Goal: Task Accomplishment & Management: Use online tool/utility

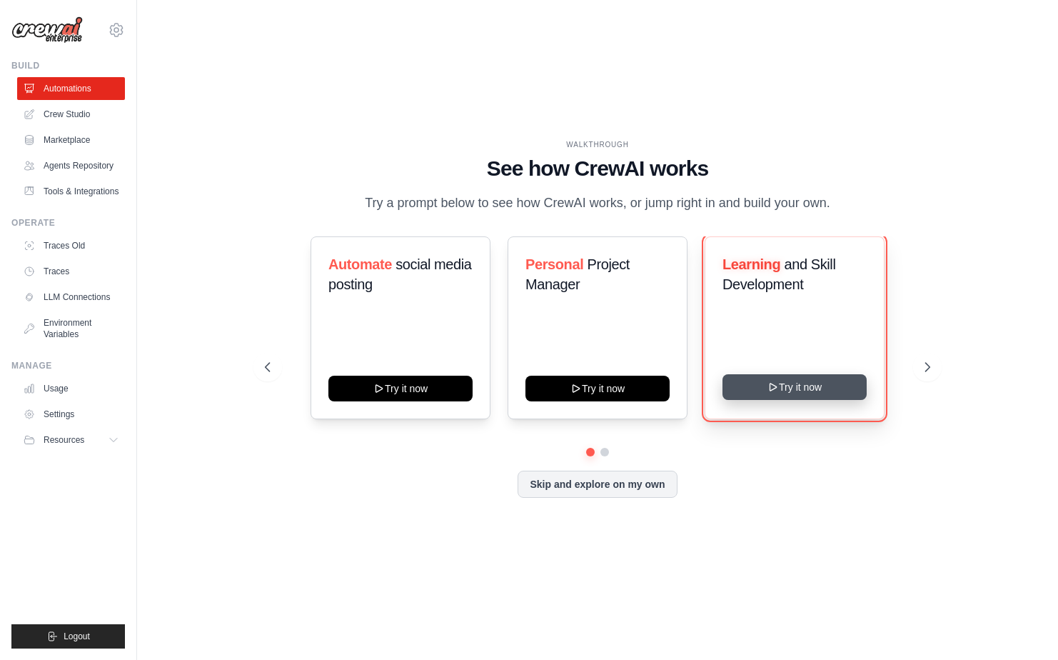
click at [781, 389] on button "Try it now" at bounding box center [795, 387] width 144 height 26
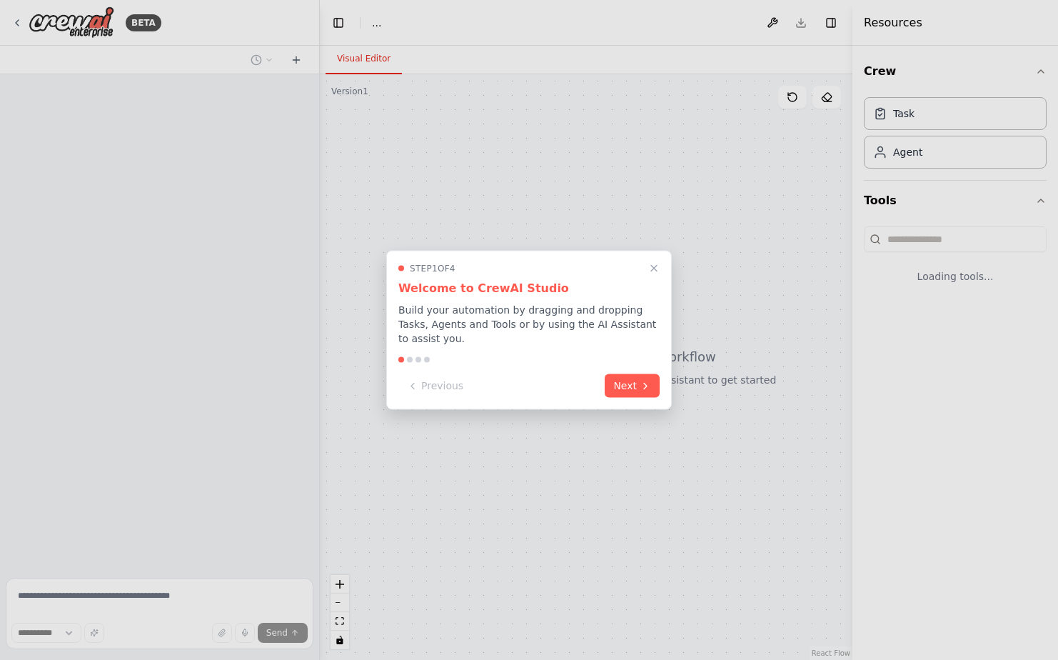
select select "****"
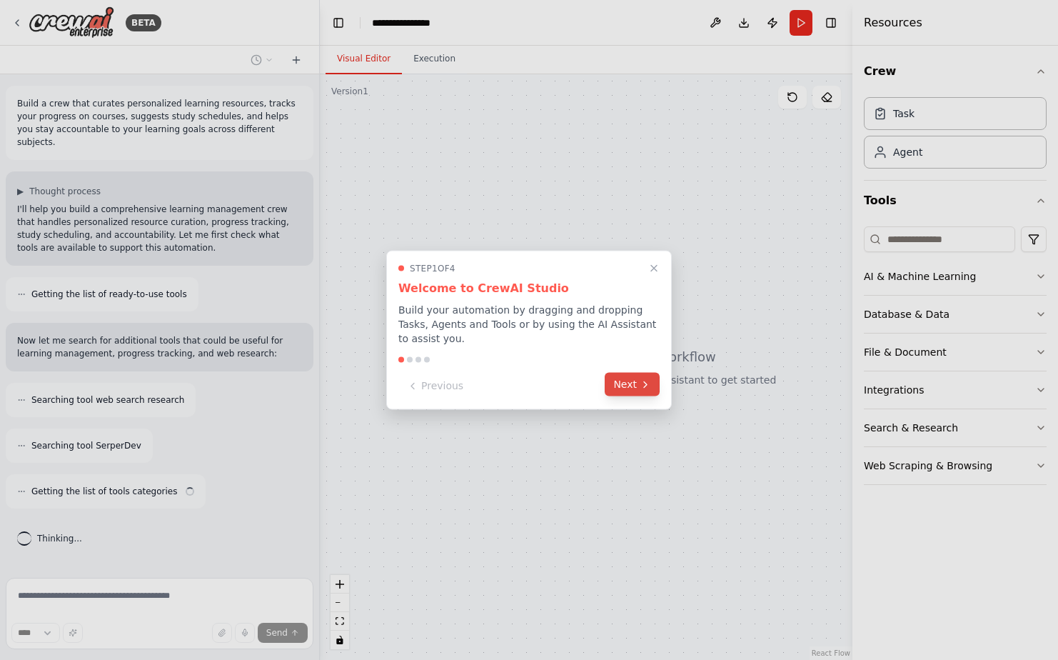
click at [630, 381] on button "Next" at bounding box center [632, 385] width 55 height 24
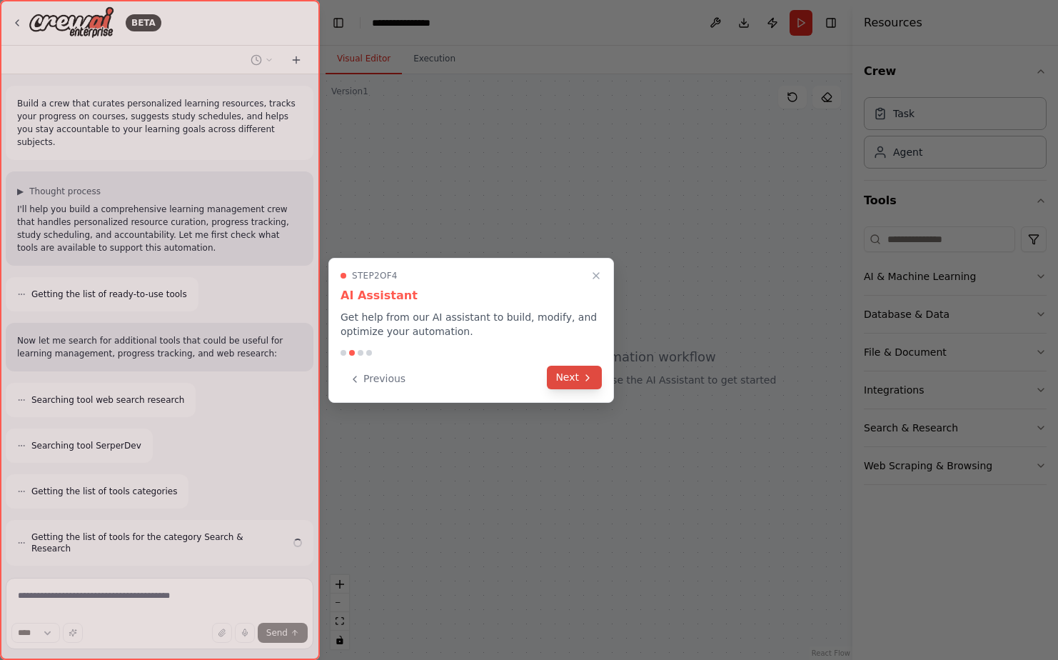
scroll to position [29, 0]
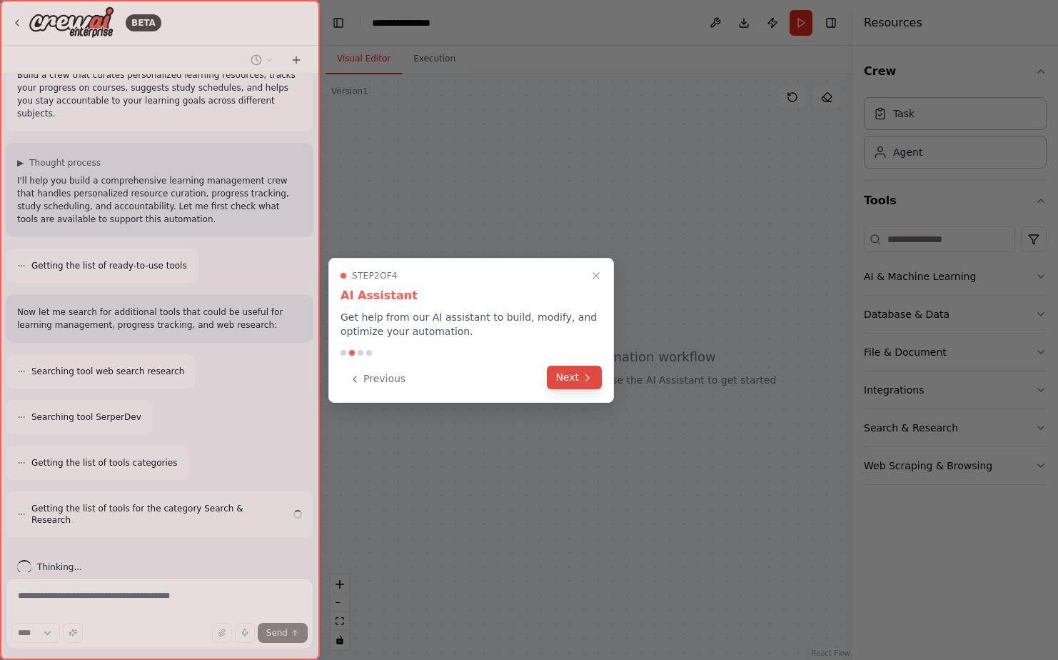
click at [576, 379] on button "Next" at bounding box center [574, 378] width 55 height 24
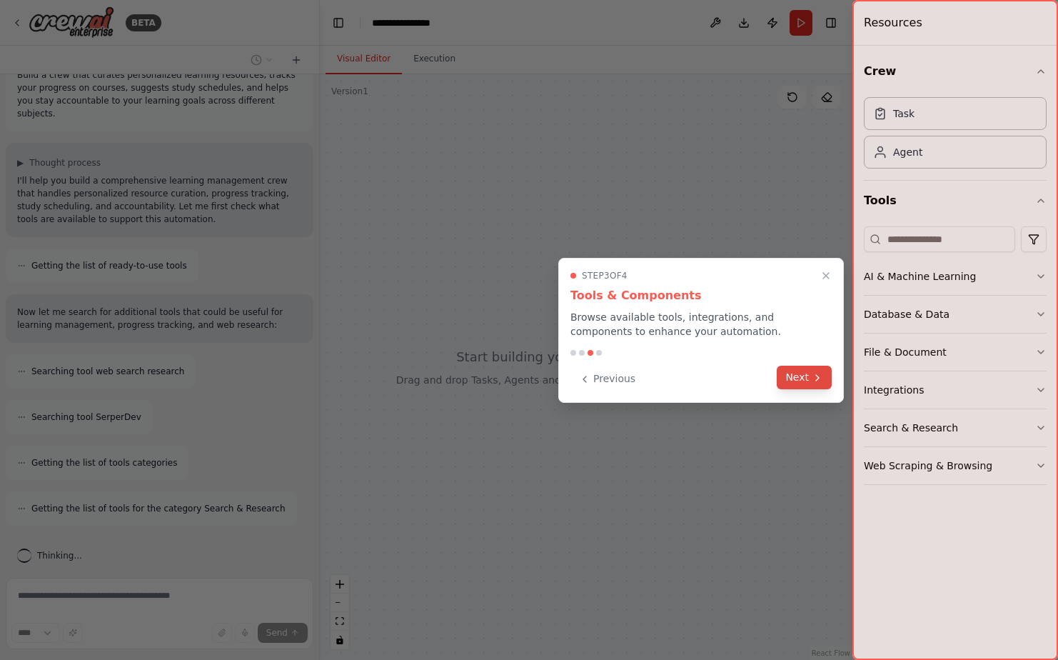
click at [801, 377] on button "Next" at bounding box center [804, 378] width 55 height 24
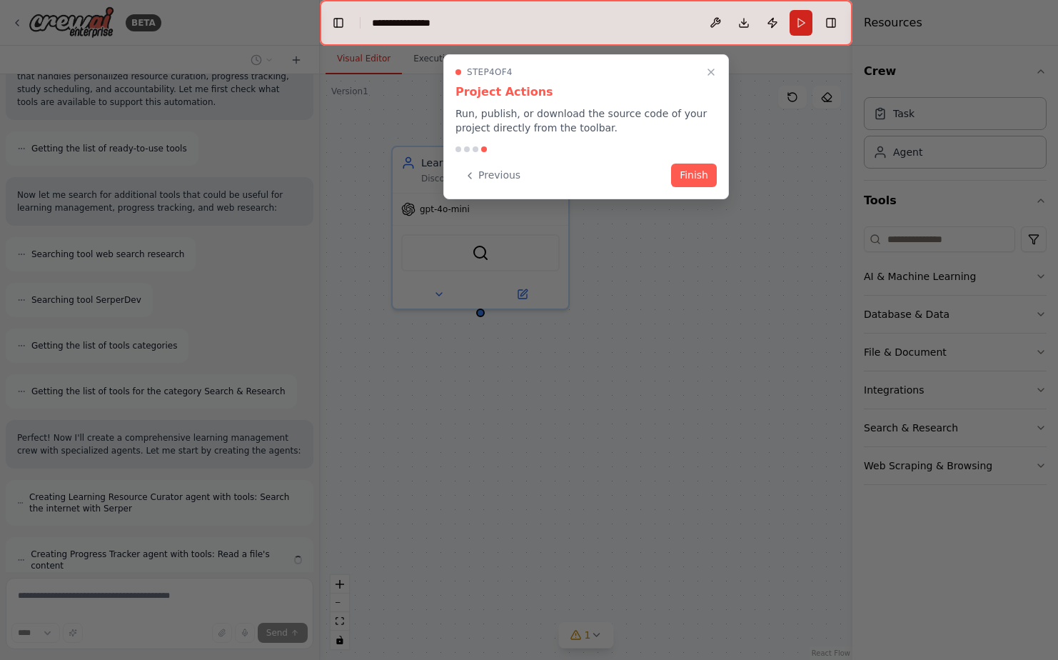
scroll to position [191, 0]
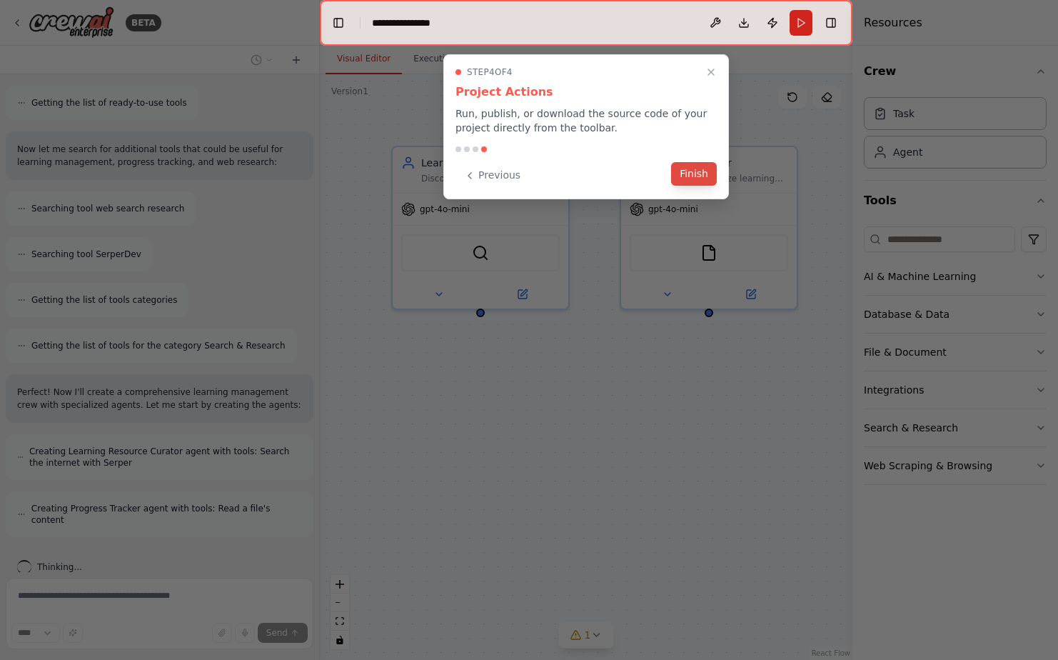
click at [698, 178] on button "Finish" at bounding box center [694, 174] width 46 height 24
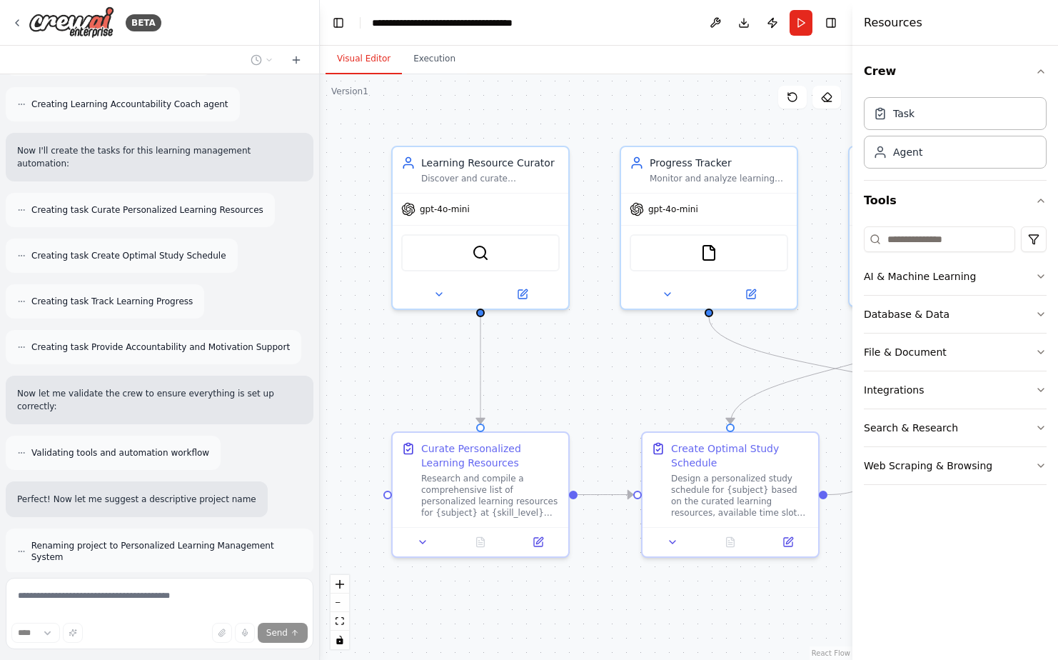
scroll to position [711, 0]
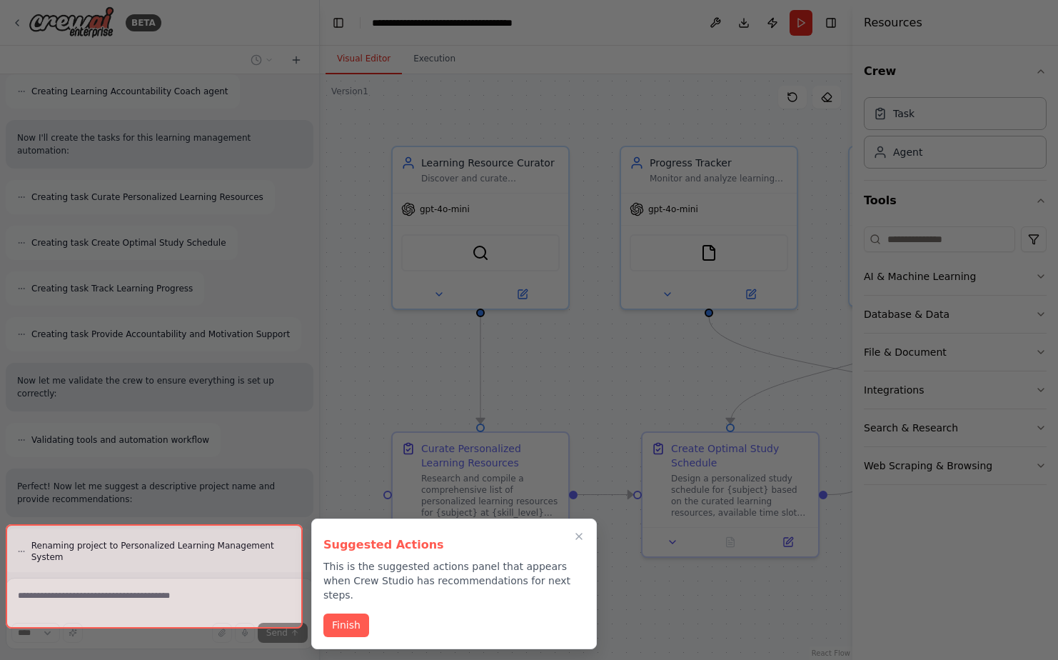
drag, startPoint x: 341, startPoint y: 611, endPoint x: 412, endPoint y: 579, distance: 77.4
click at [341, 614] on button "Finish" at bounding box center [347, 626] width 46 height 24
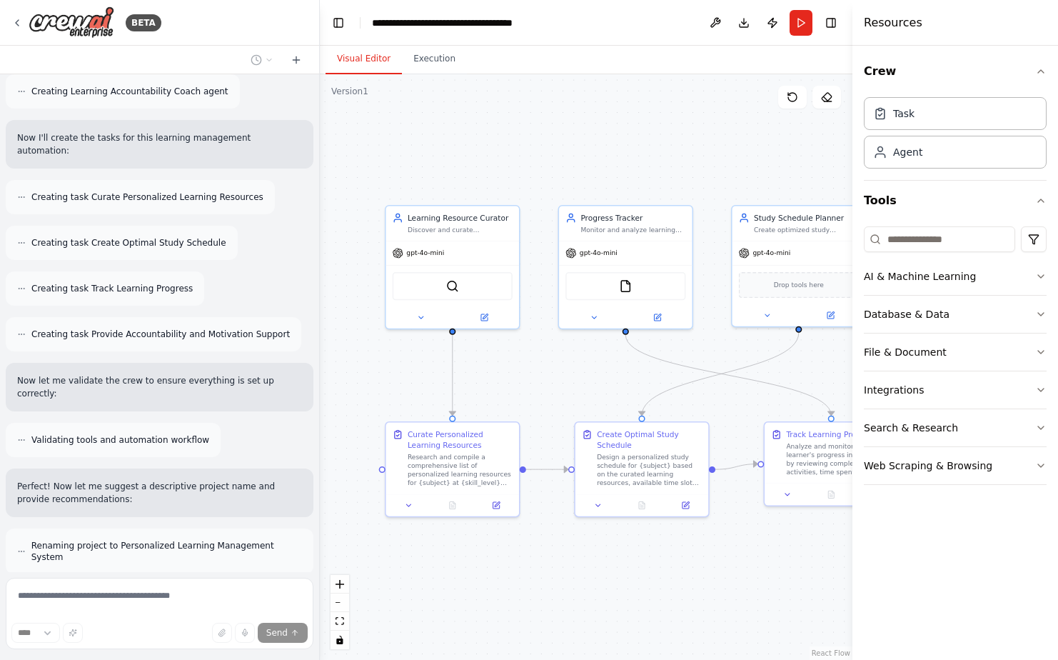
drag, startPoint x: 664, startPoint y: 391, endPoint x: 593, endPoint y: 387, distance: 71.5
click at [593, 387] on div ".deletable-edge-delete-btn { width: 20px; height: 20px; border: 0px solid #ffff…" at bounding box center [586, 367] width 533 height 586
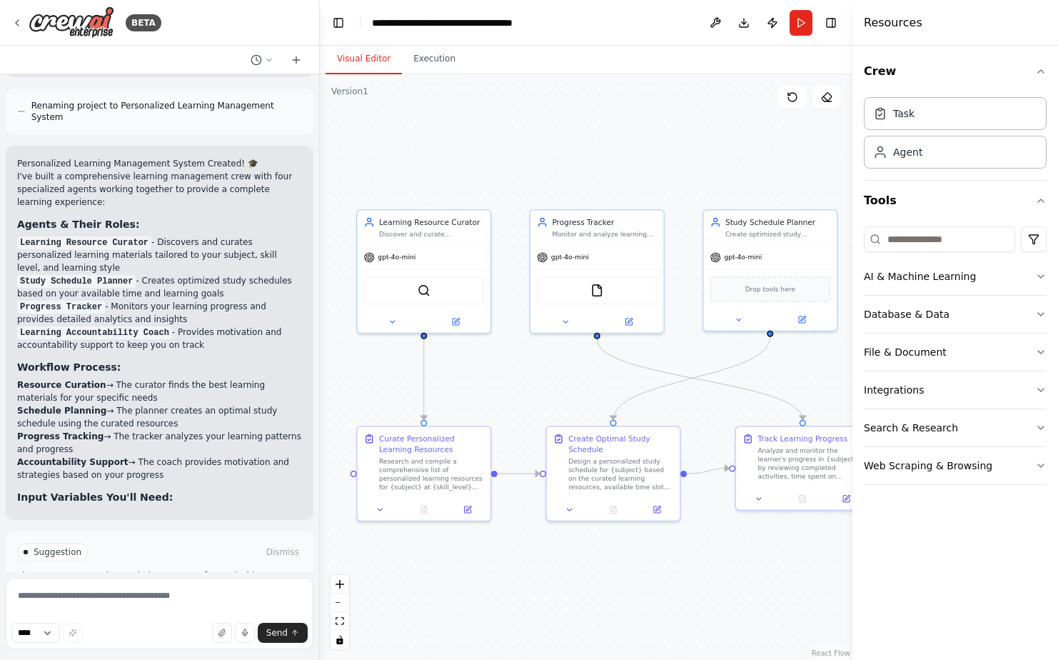
drag, startPoint x: 589, startPoint y: 374, endPoint x: 561, endPoint y: 379, distance: 29.0
click at [561, 379] on div ".deletable-edge-delete-btn { width: 20px; height: 20px; border: 0px solid #ffff…" at bounding box center [586, 367] width 533 height 586
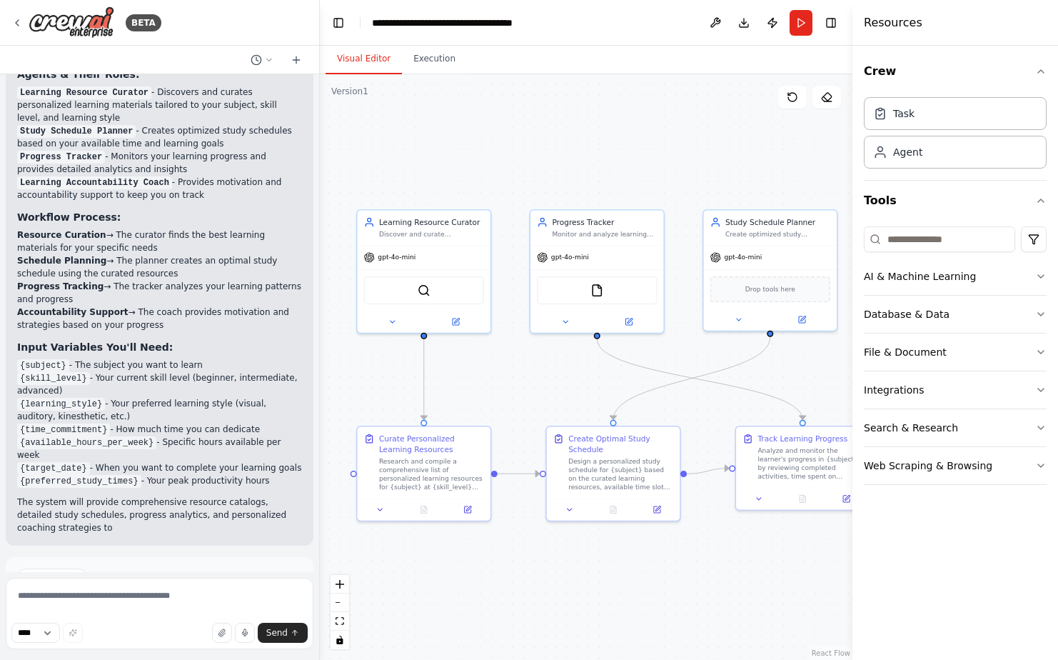
scroll to position [1314, 0]
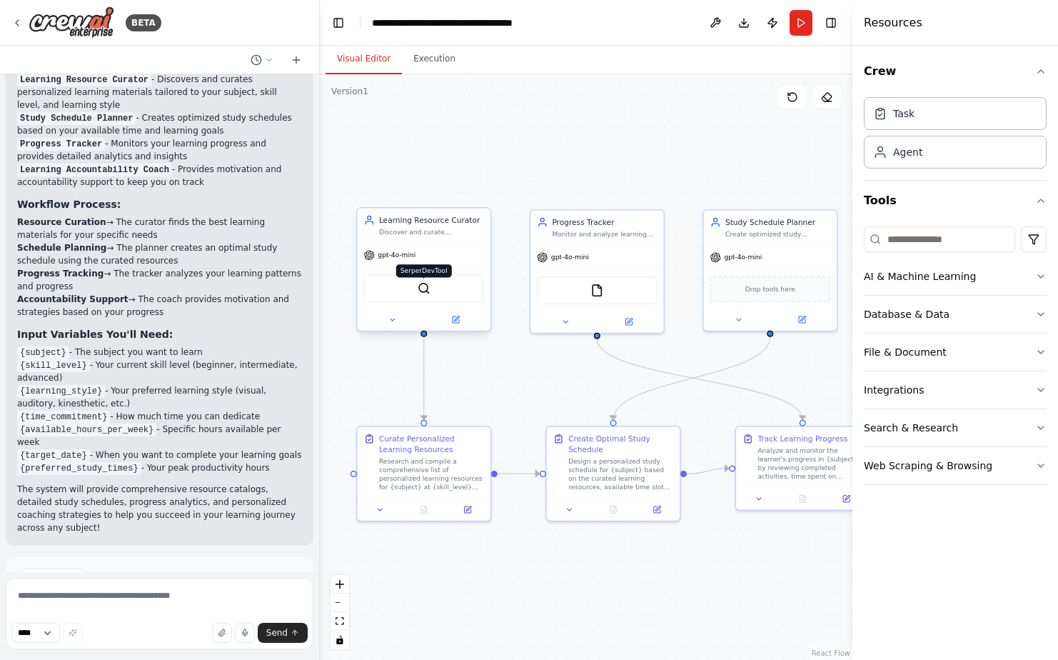
click at [424, 290] on img at bounding box center [424, 287] width 13 height 13
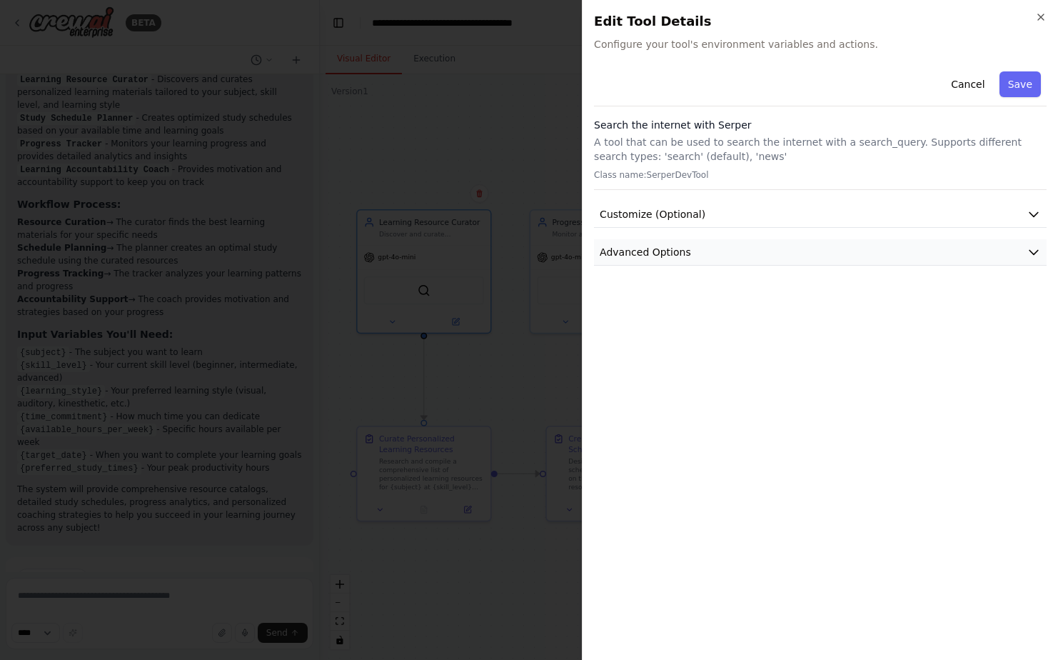
click at [650, 255] on span "Advanced Options" at bounding box center [645, 252] width 91 height 14
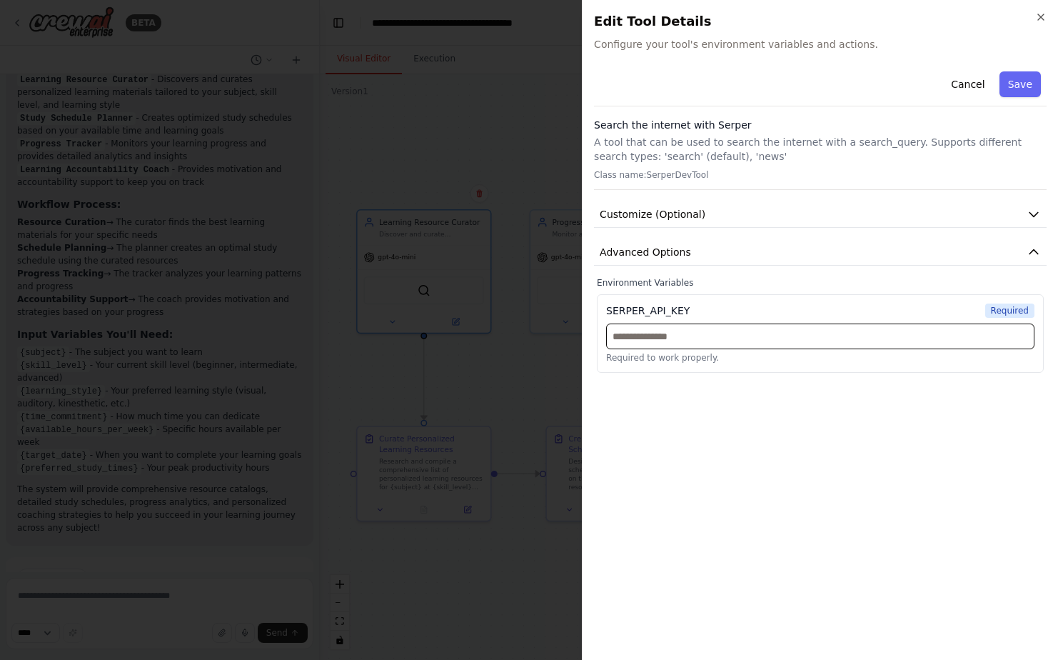
click at [722, 340] on input "text" at bounding box center [820, 337] width 429 height 26
type input "*******"
click at [886, 419] on div "Cancel Save Search the internet with [PERSON_NAME] A tool that can be used to s…" at bounding box center [820, 357] width 453 height 583
click at [793, 419] on div "Cancel Save Search the internet with [PERSON_NAME] A tool that can be used to s…" at bounding box center [820, 357] width 453 height 583
click at [966, 91] on button "Cancel" at bounding box center [968, 84] width 51 height 26
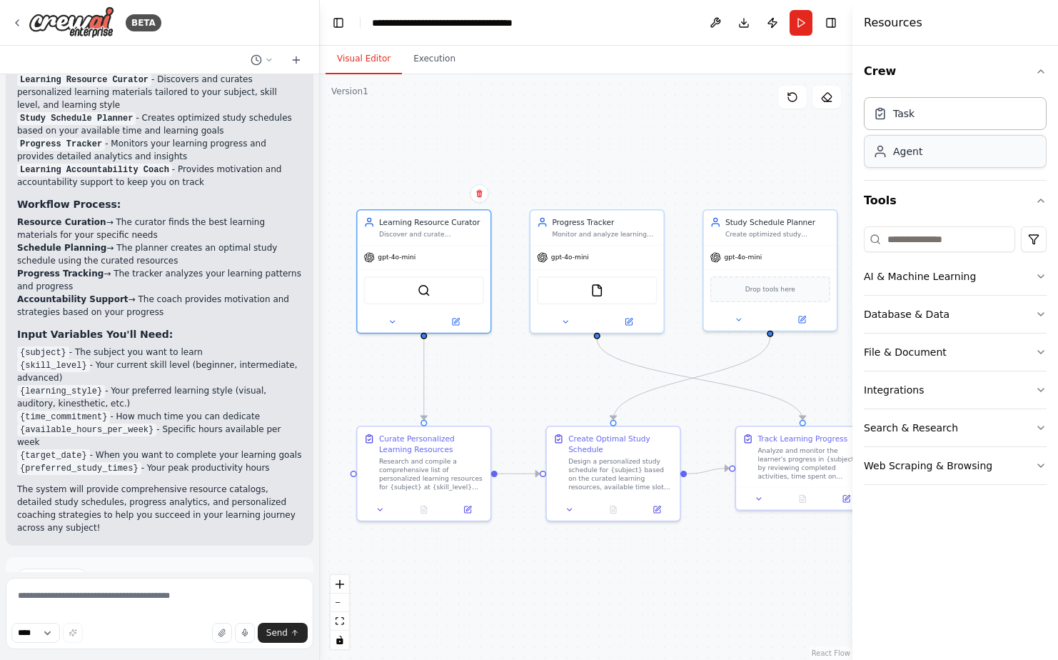
click at [910, 160] on div "Agent" at bounding box center [955, 151] width 183 height 33
click at [728, 109] on div ".deletable-edge-delete-btn { width: 20px; height: 20px; border: 0px solid #ffff…" at bounding box center [586, 367] width 533 height 586
click at [128, 627] on button "Run Automation" at bounding box center [159, 638] width 285 height 23
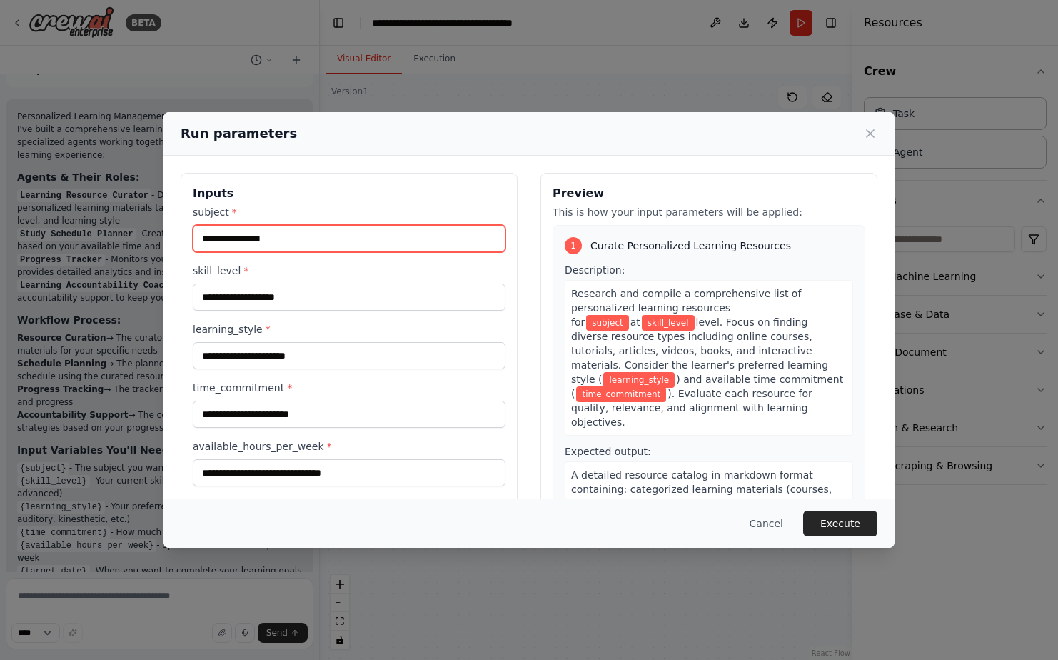
click at [335, 234] on input "subject *" at bounding box center [349, 238] width 313 height 27
type input "*******"
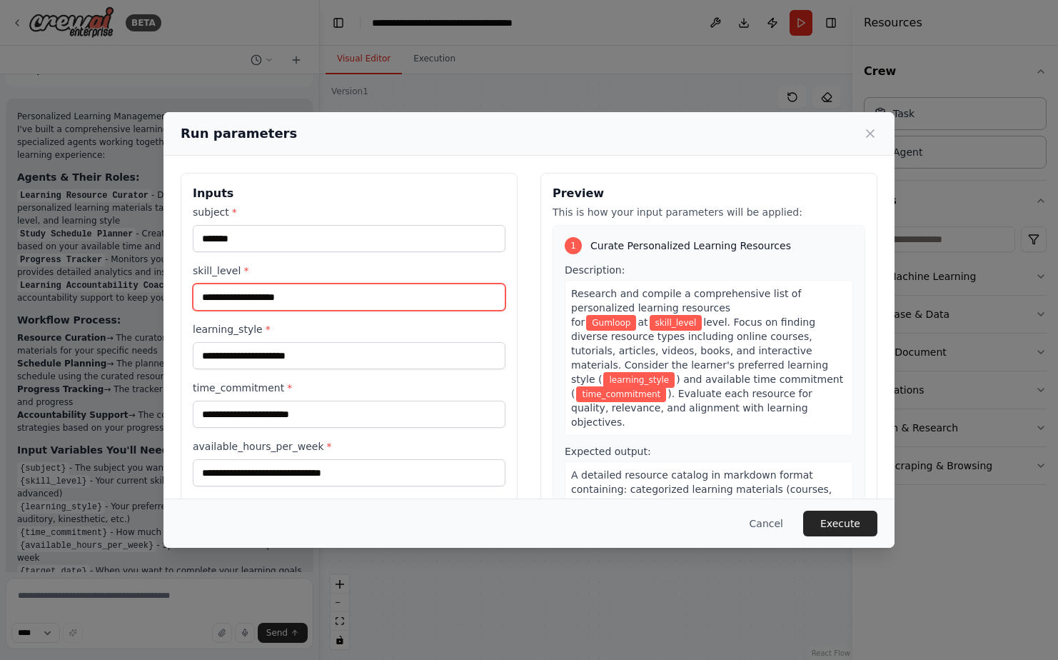
click at [321, 299] on input "skill_level *" at bounding box center [349, 297] width 313 height 27
type input "********"
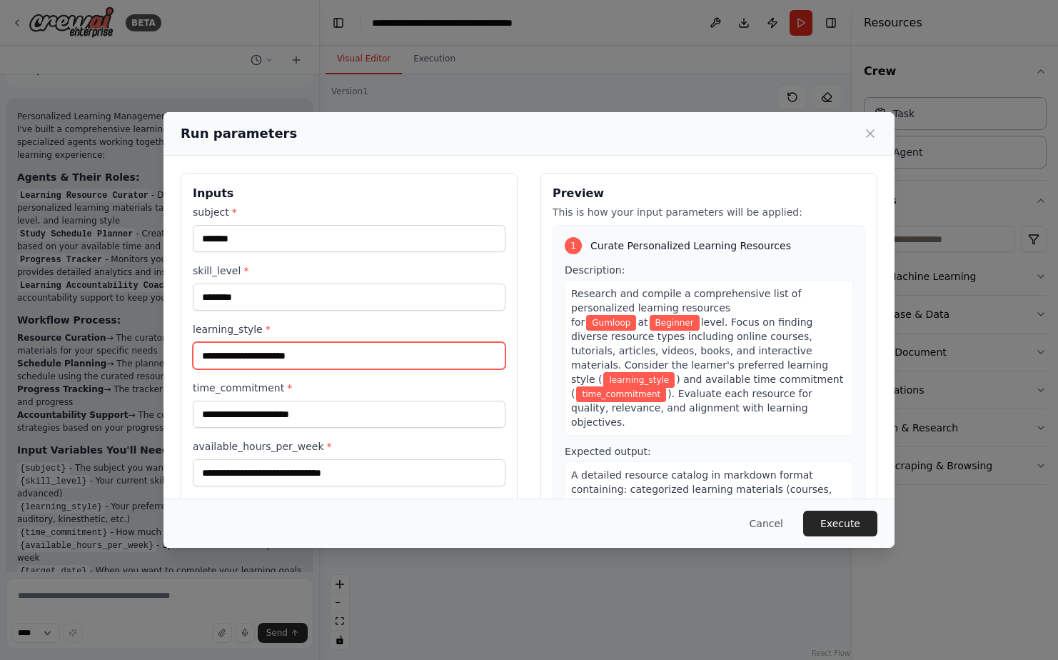
click at [331, 358] on input "learning_style *" at bounding box center [349, 355] width 313 height 27
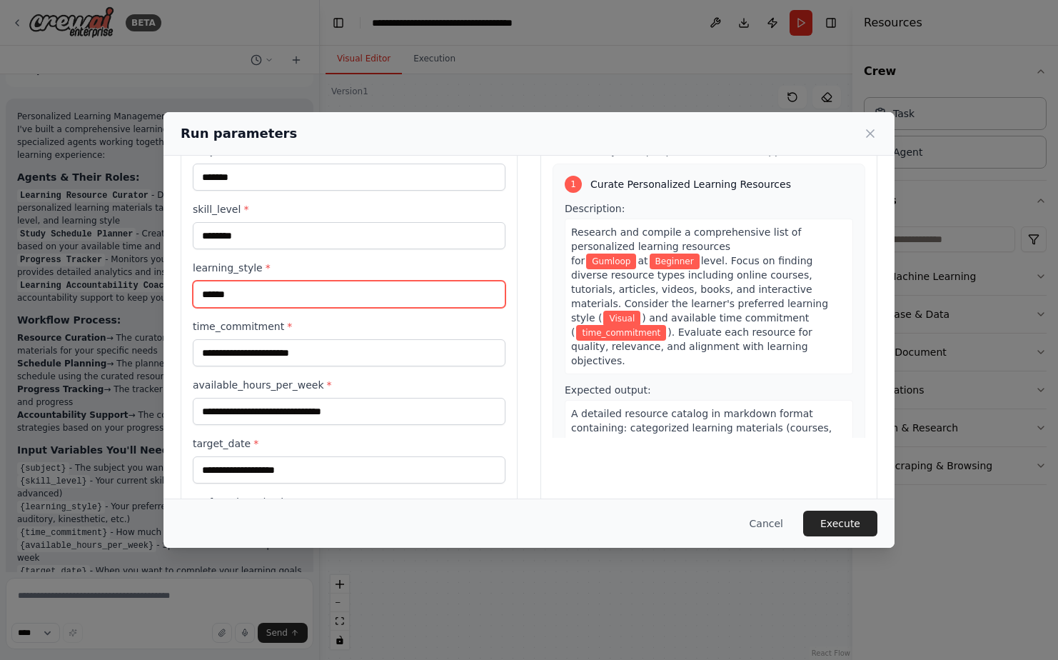
scroll to position [71, 0]
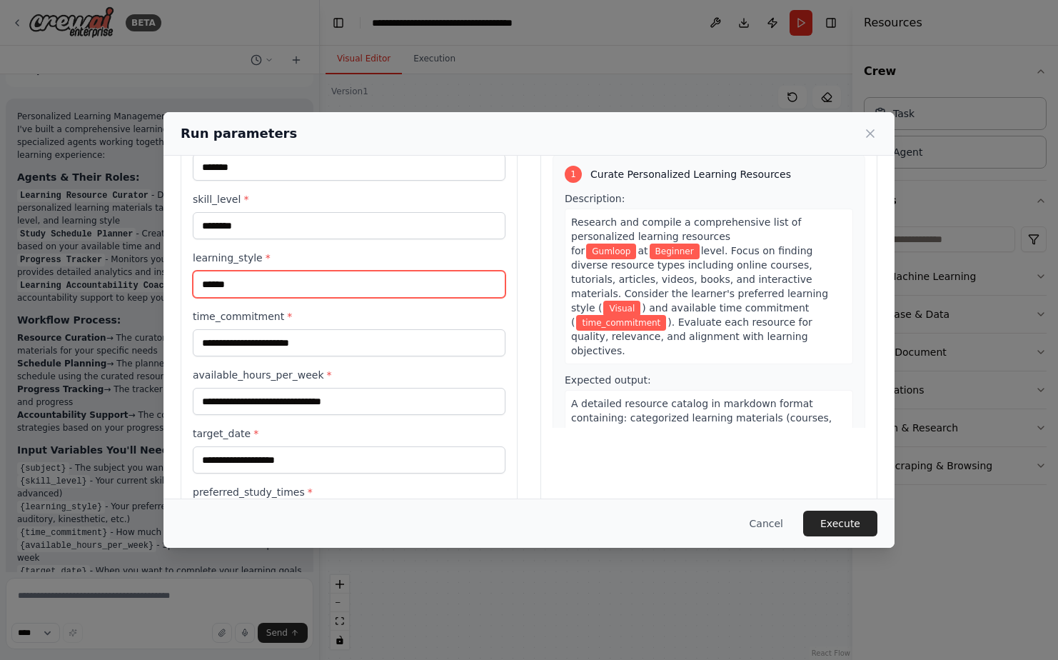
type input "******"
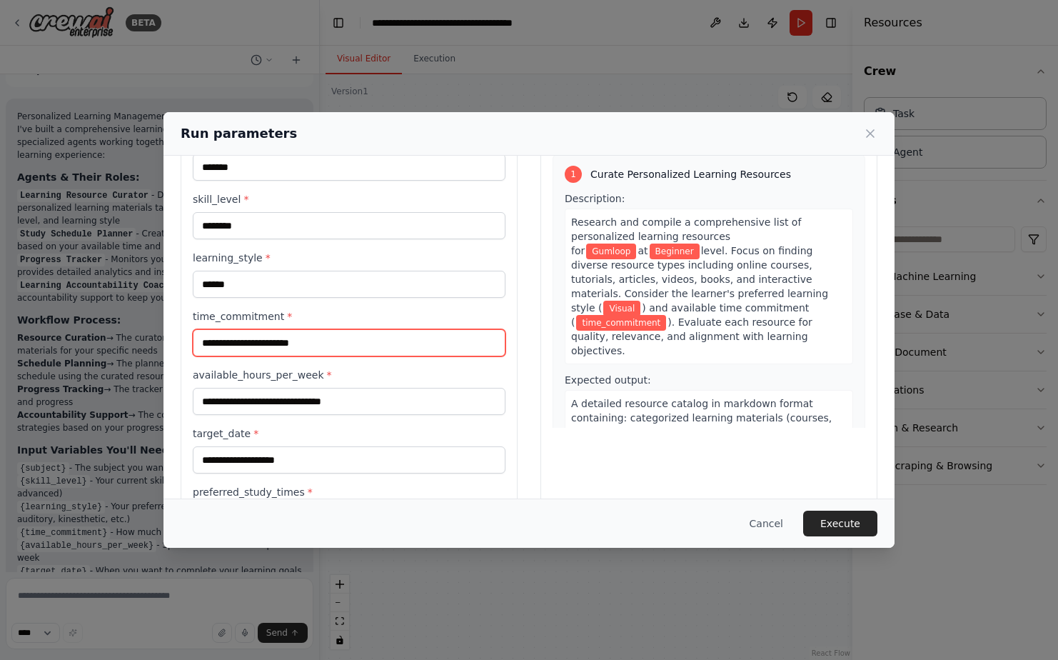
click at [341, 346] on input "time_commitment *" at bounding box center [349, 342] width 313 height 27
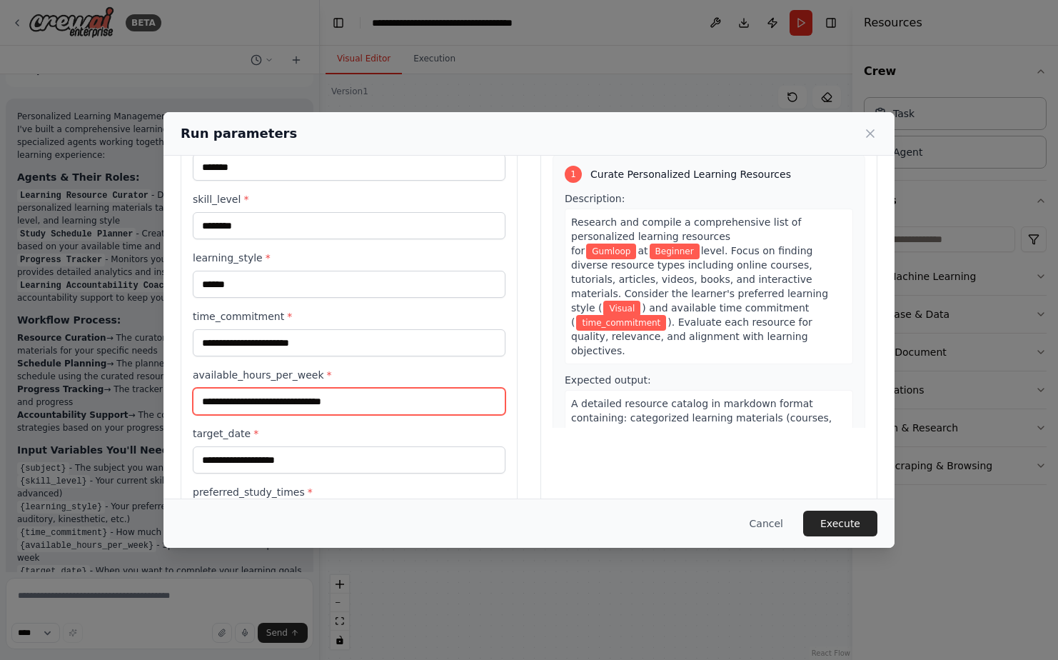
click at [359, 406] on input "available_hours_per_week *" at bounding box center [349, 401] width 313 height 27
type input "*"
type input "**"
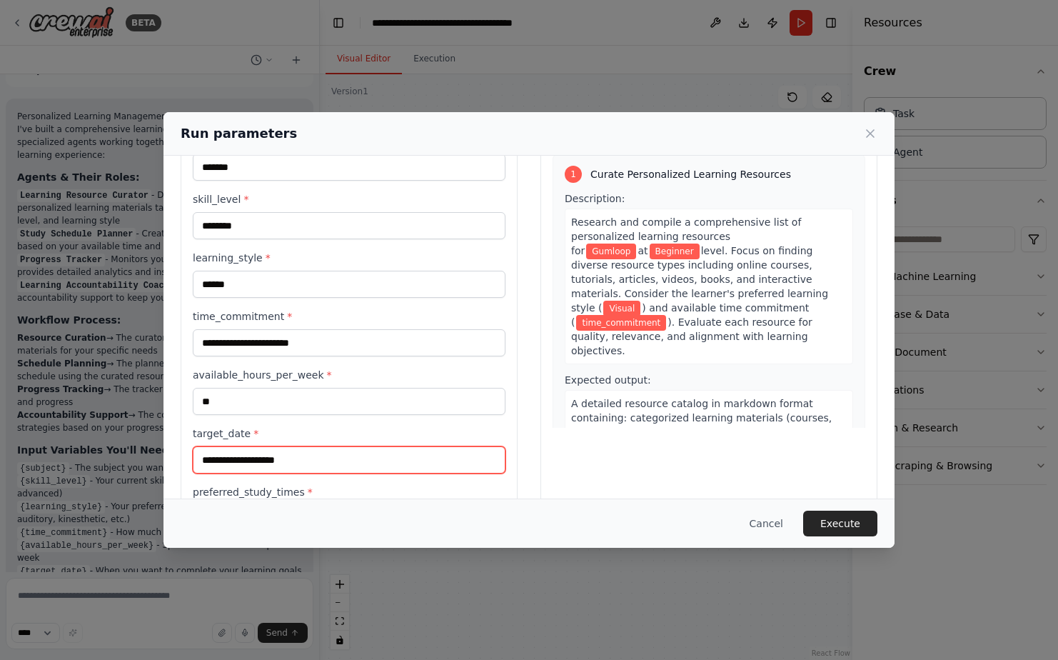
click at [336, 469] on input "target_date *" at bounding box center [349, 459] width 313 height 27
type input "*"
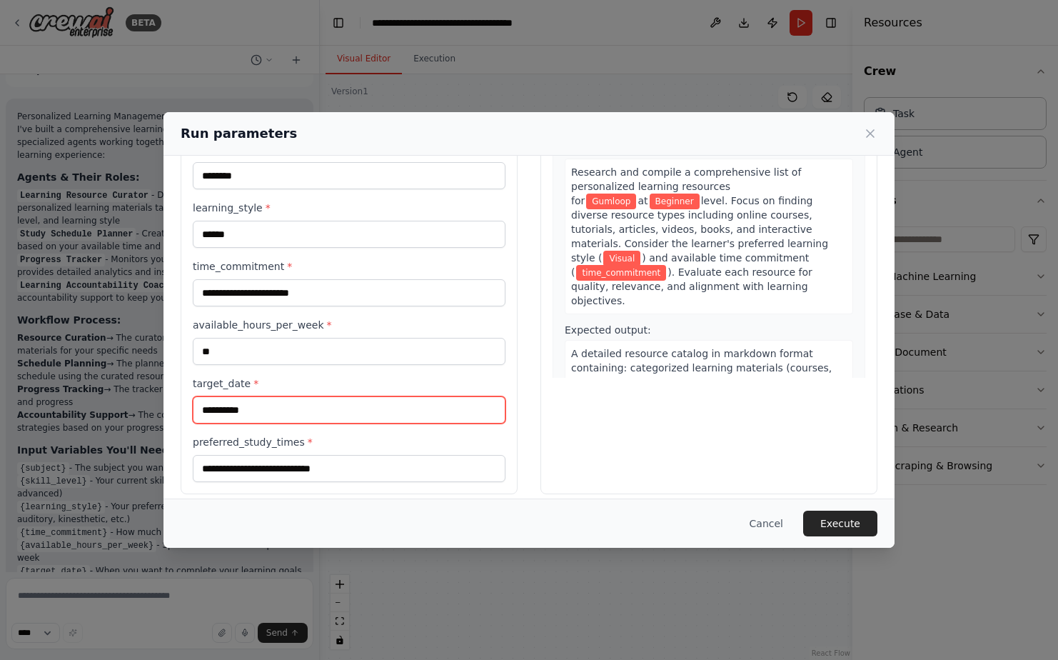
scroll to position [134, 0]
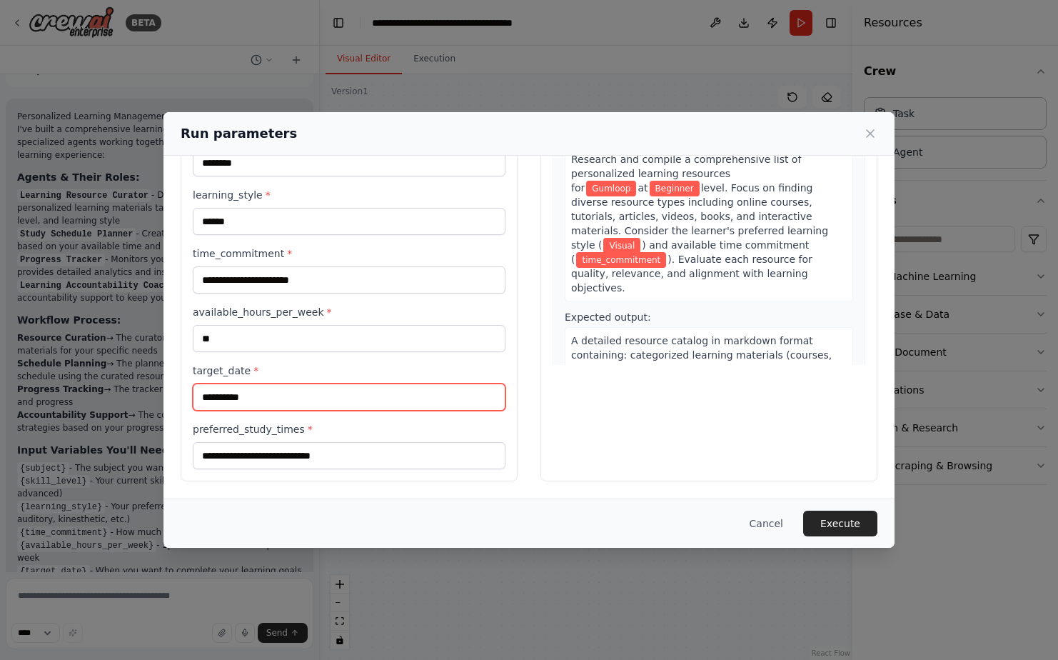
type input "**********"
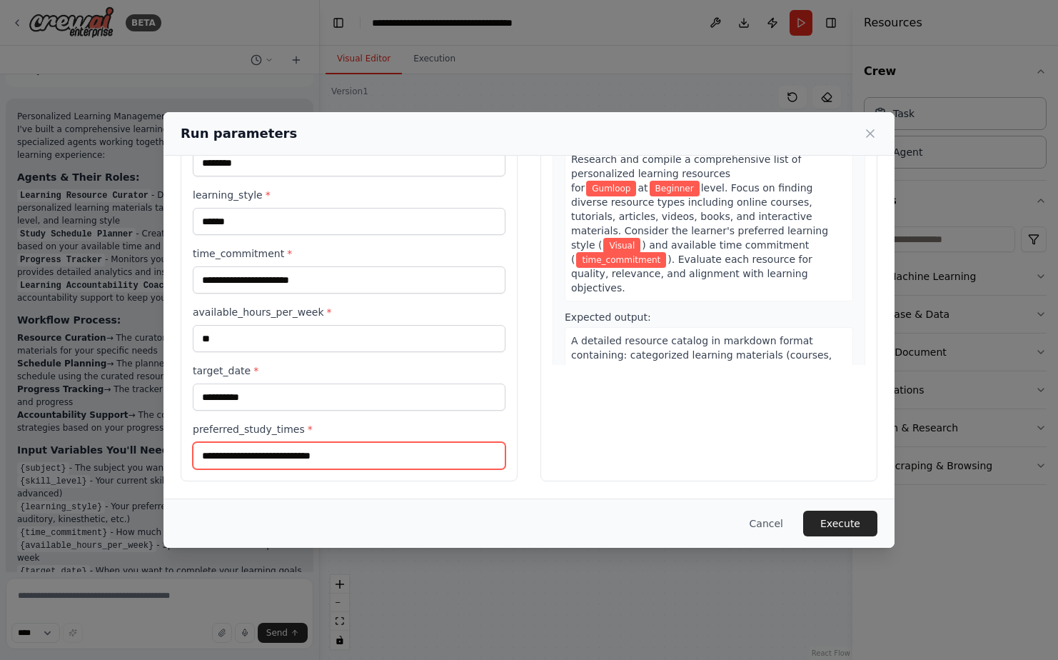
click at [349, 457] on input "preferred_study_times *" at bounding box center [349, 455] width 313 height 27
type input "******"
drag, startPoint x: 852, startPoint y: 528, endPoint x: 726, endPoint y: 400, distance: 179.3
click at [852, 527] on button "Execute" at bounding box center [840, 524] width 74 height 26
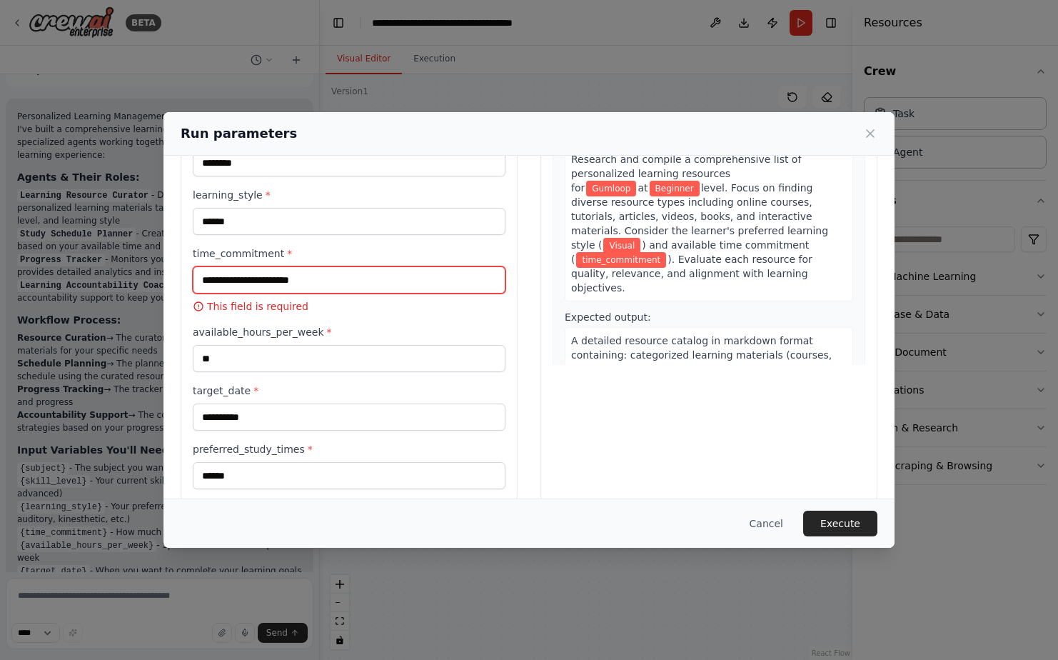
click at [319, 281] on input "time_commitment *" at bounding box center [349, 279] width 313 height 27
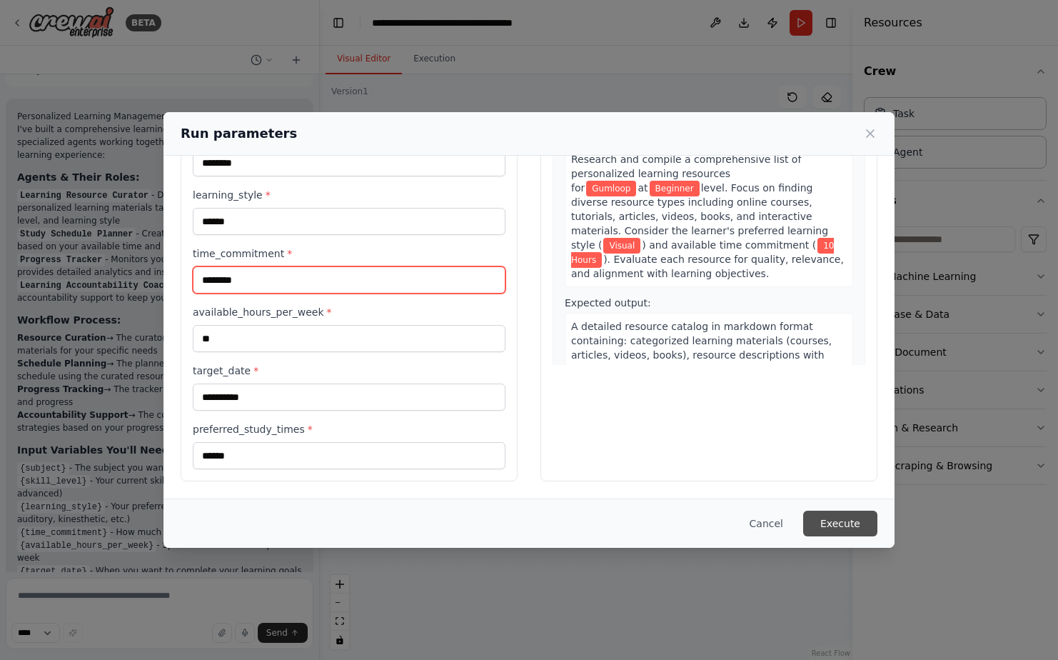
type input "********"
click at [836, 524] on button "Execute" at bounding box center [840, 524] width 74 height 26
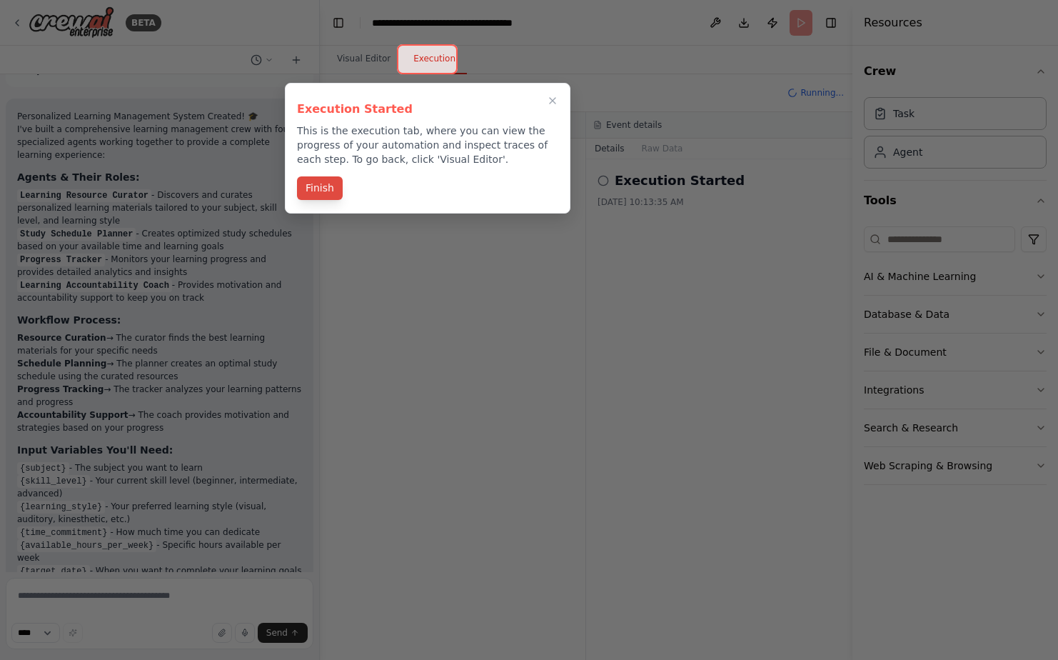
click at [324, 195] on button "Finish" at bounding box center [320, 188] width 46 height 24
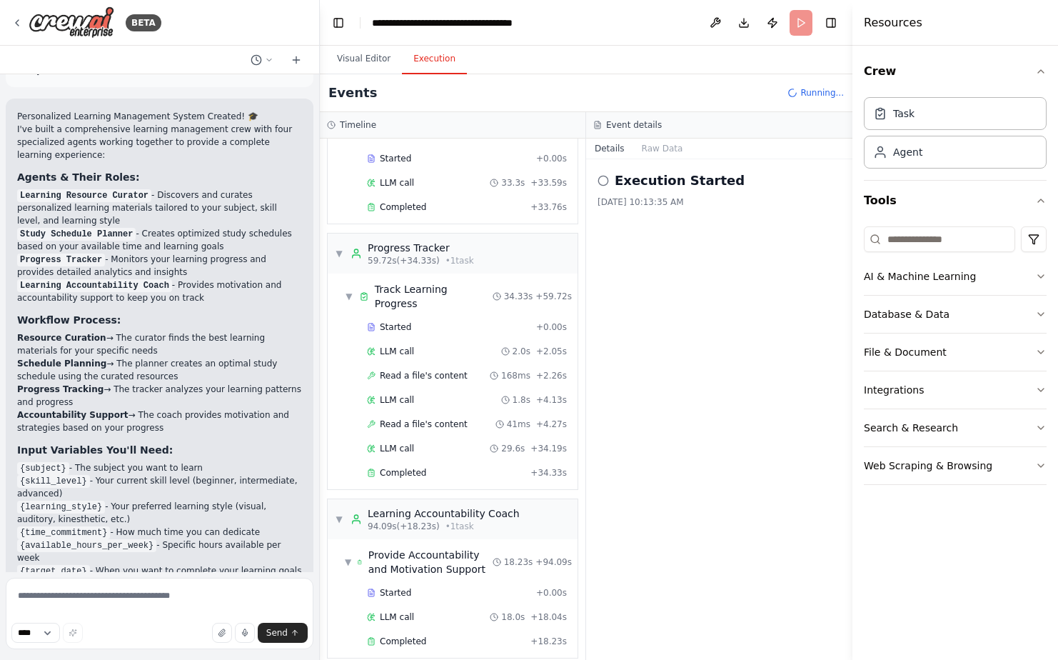
scroll to position [1314, 0]
